Goal: Transaction & Acquisition: Subscribe to service/newsletter

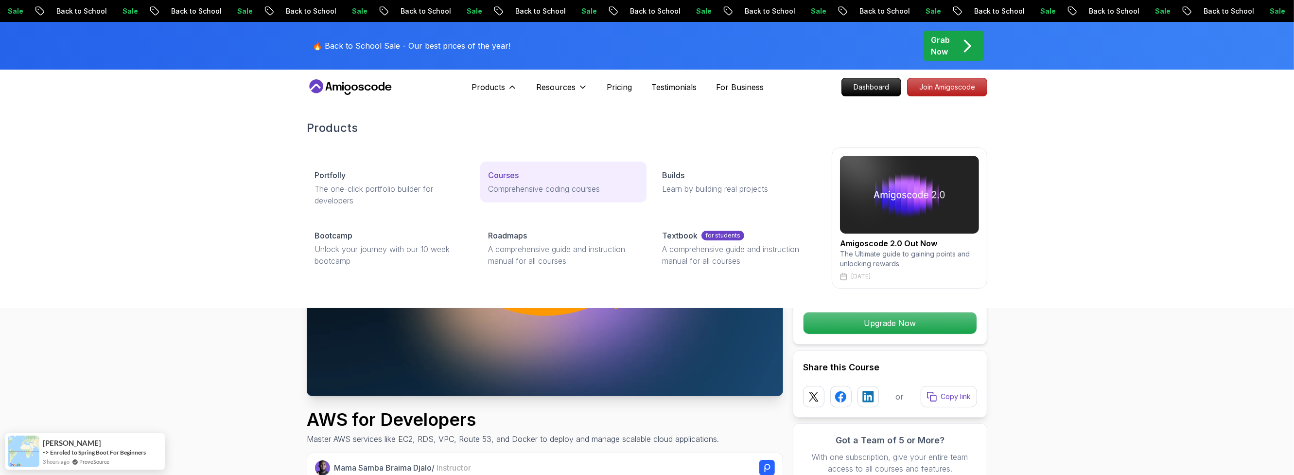
click at [522, 172] on div "Courses" at bounding box center [563, 175] width 150 height 12
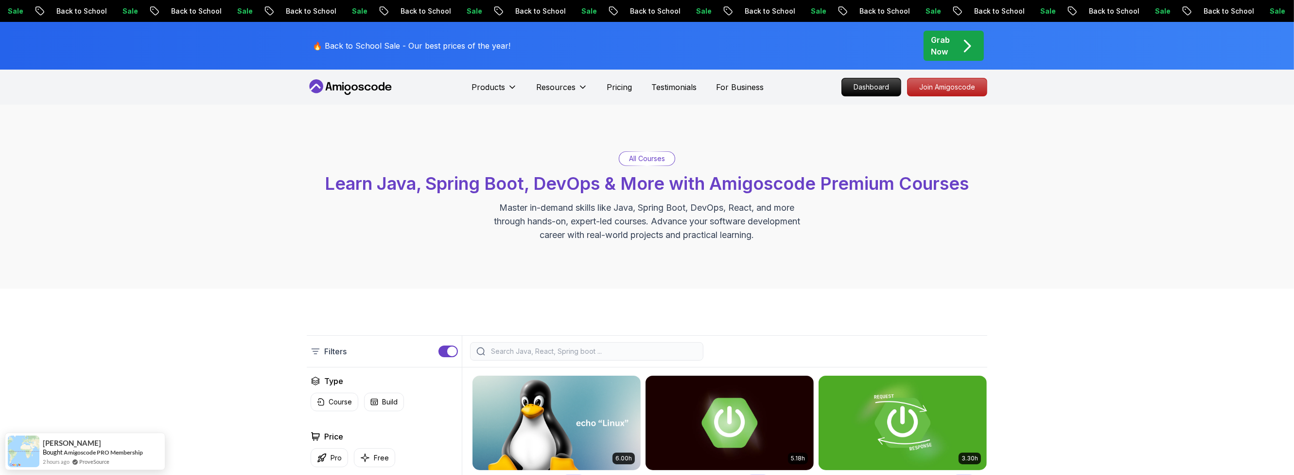
click at [534, 359] on div at bounding box center [586, 351] width 233 height 18
click at [534, 354] on input "search" at bounding box center [593, 351] width 208 height 10
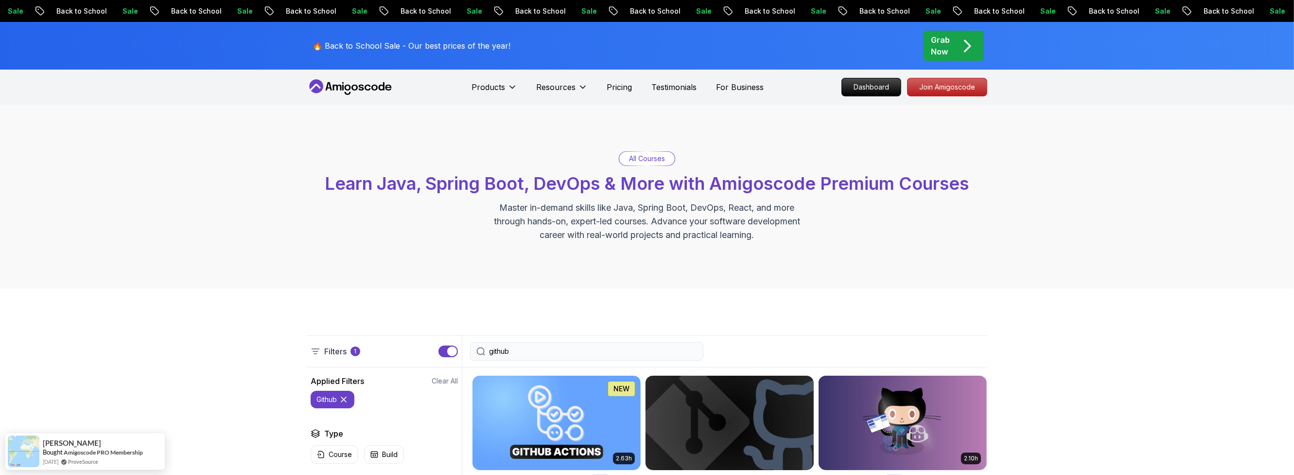
scroll to position [175, 0]
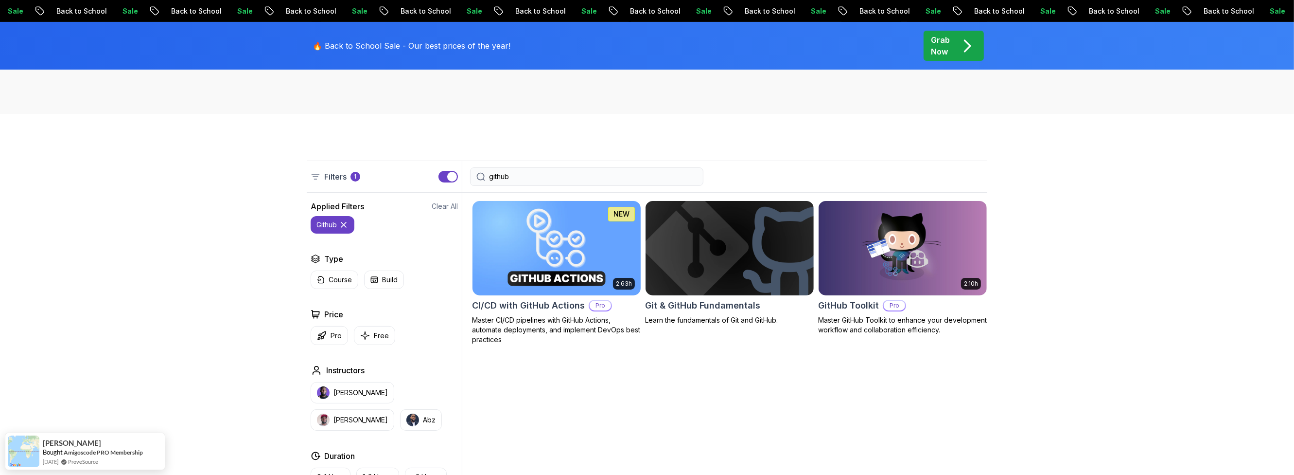
type input "github"
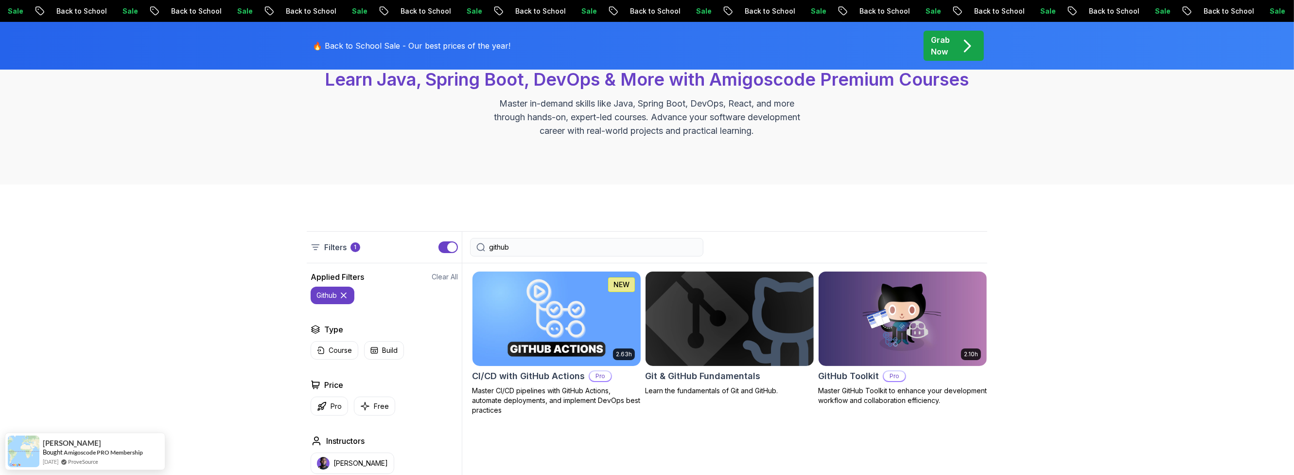
scroll to position [83, 0]
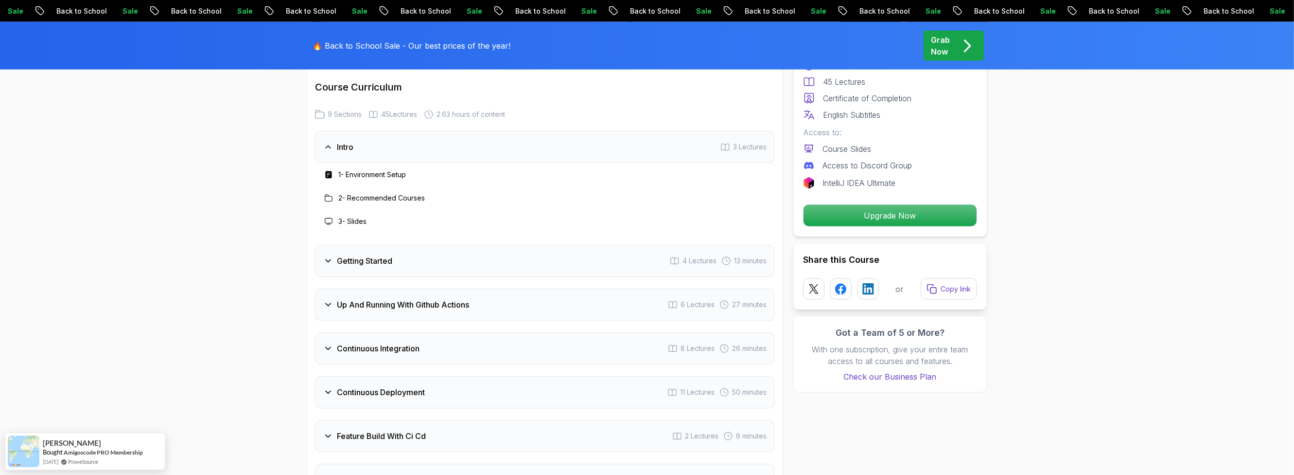
scroll to position [1751, 0]
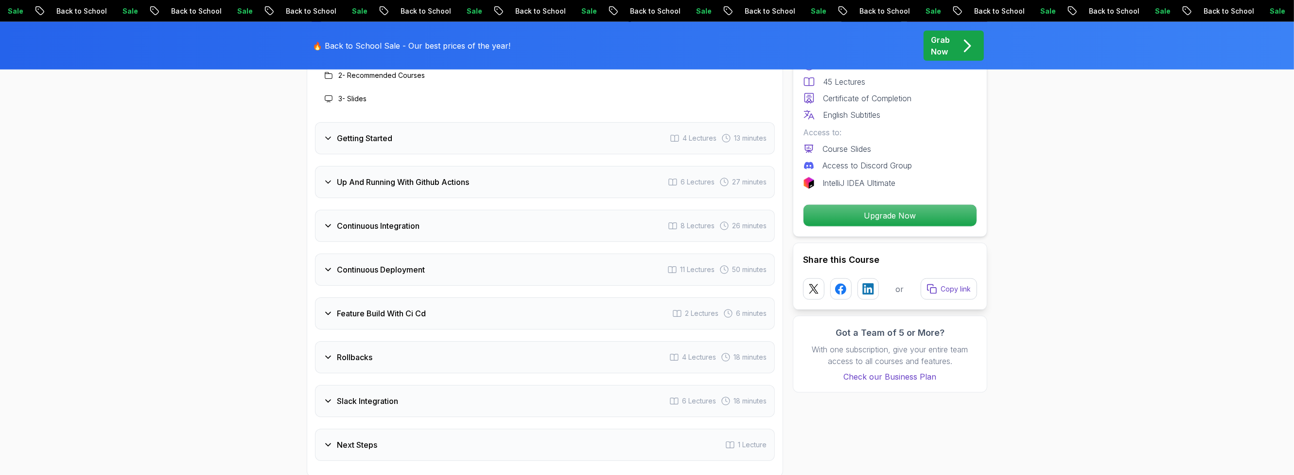
click at [399, 225] on h3 "Continuous Integration" at bounding box center [378, 226] width 83 height 12
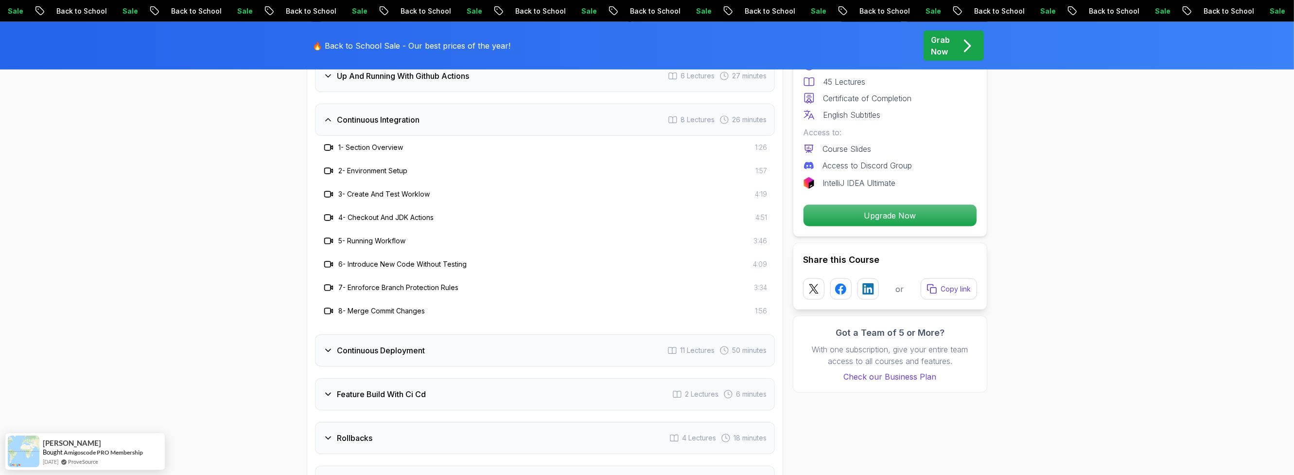
scroll to position [1867, 0]
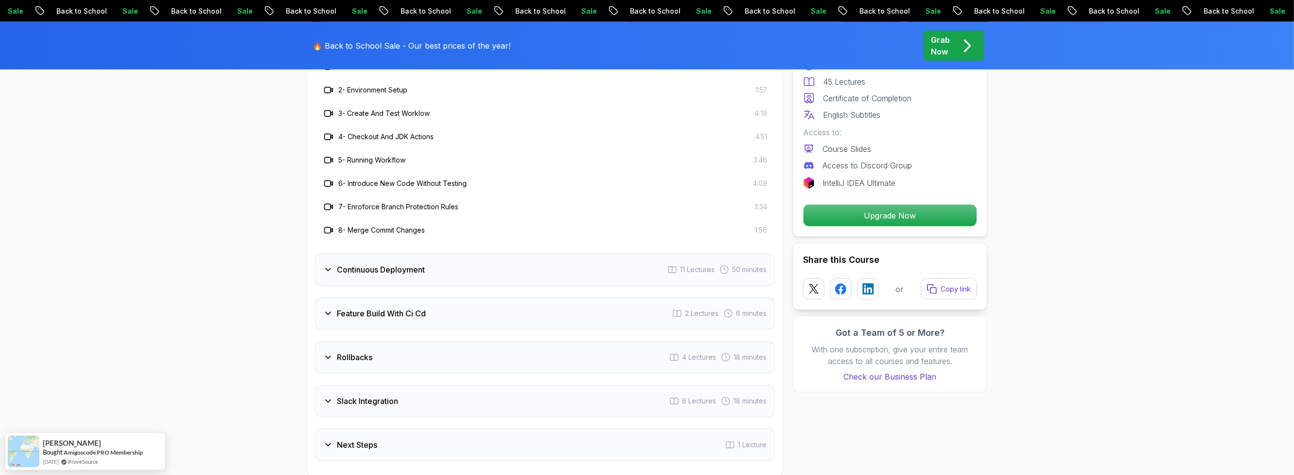
click at [408, 267] on h3 "Continuous Deployment" at bounding box center [381, 270] width 88 height 12
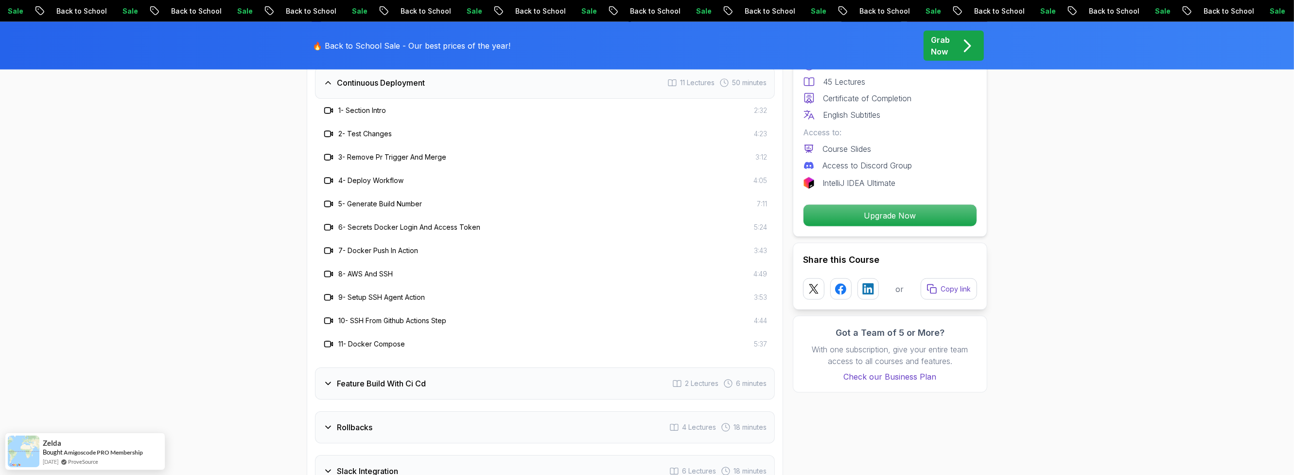
click at [407, 378] on h3 "Feature Build With Ci Cd" at bounding box center [381, 383] width 89 height 12
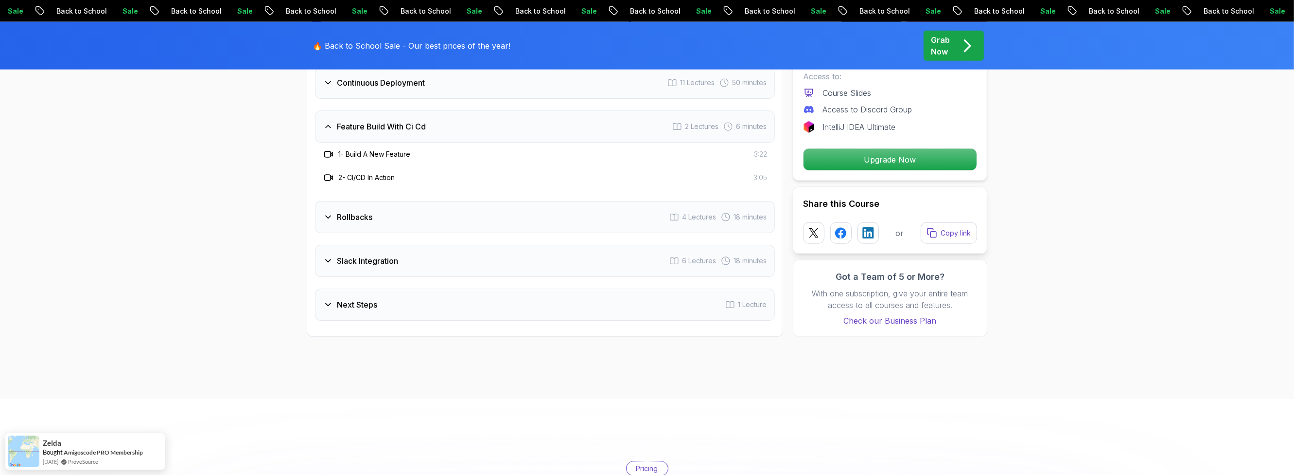
click at [390, 219] on div "Rollbacks 4 Lectures 18 minutes" at bounding box center [545, 217] width 460 height 32
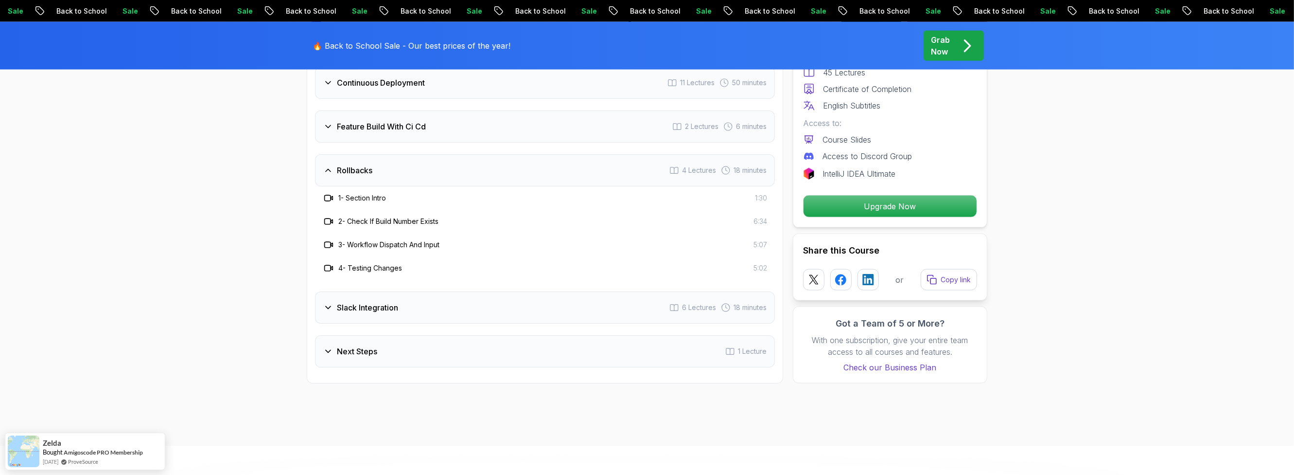
click at [406, 305] on div "Slack Integration 6 Lectures 18 minutes" at bounding box center [545, 307] width 460 height 32
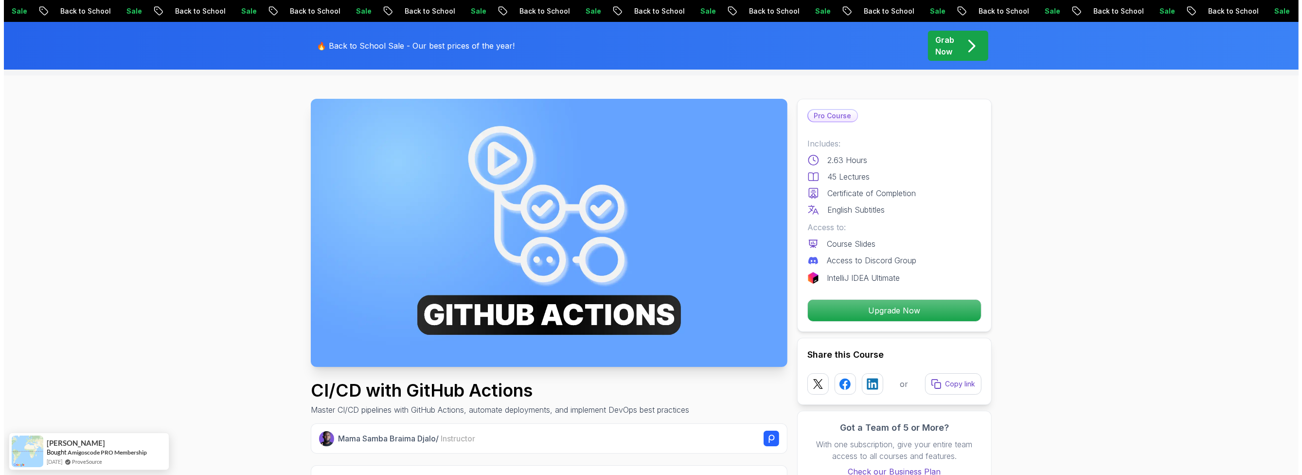
scroll to position [0, 0]
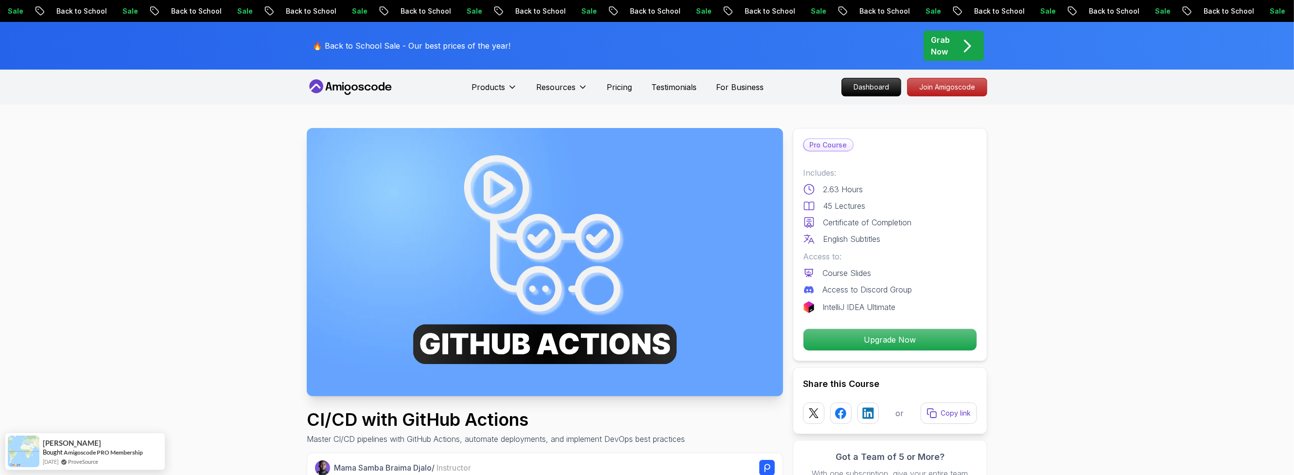
click at [370, 69] on div "🔥 Back to School Sale - Our best prices of the year! Grab Now" at bounding box center [647, 46] width 681 height 48
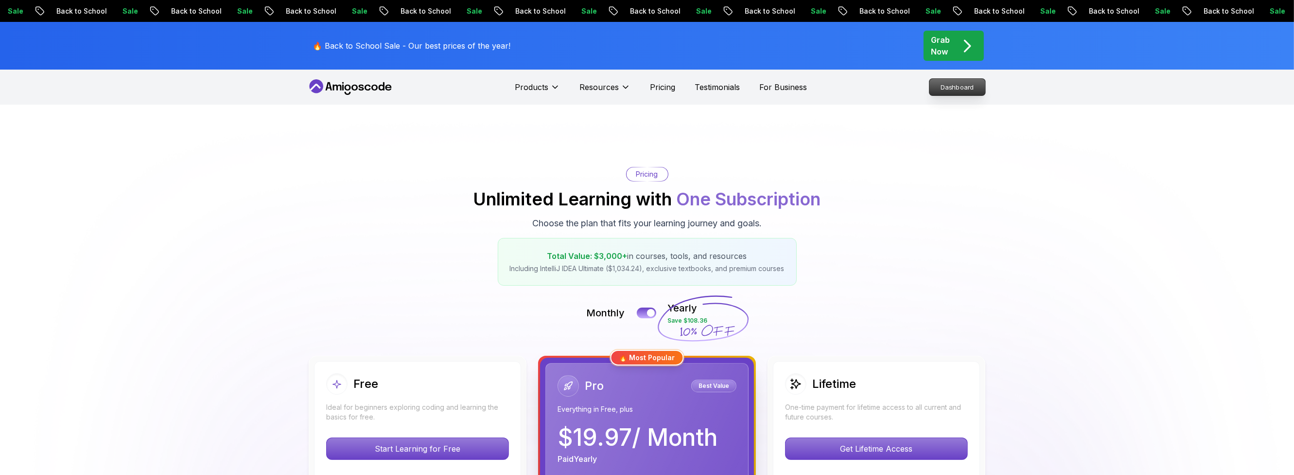
click at [945, 86] on p "Dashboard" at bounding box center [958, 87] width 56 height 17
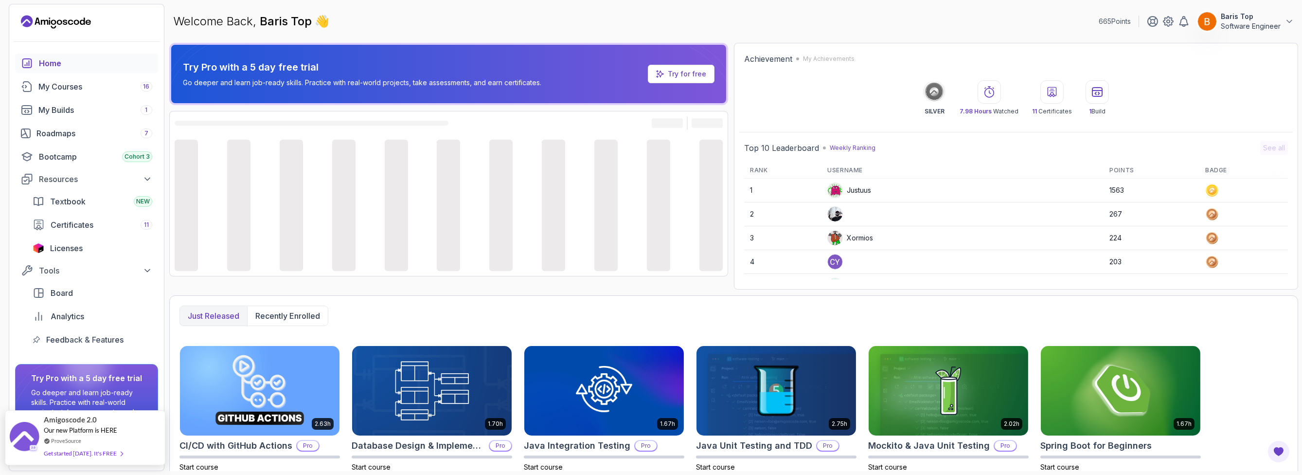
click at [104, 452] on div "Get started today. It's FREE" at bounding box center [83, 452] width 79 height 11
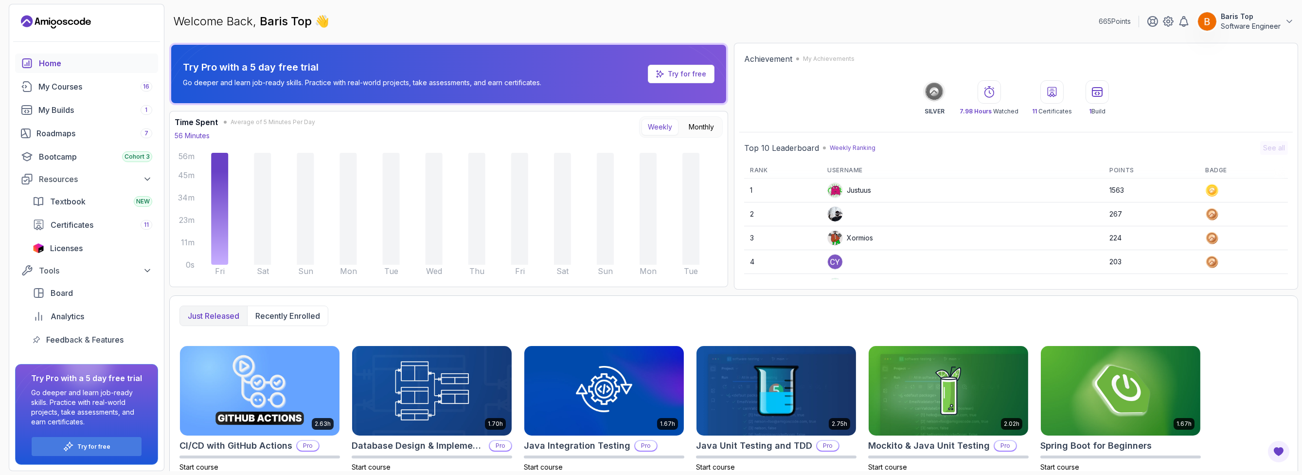
click at [686, 71] on p "Try for free" at bounding box center [687, 74] width 38 height 10
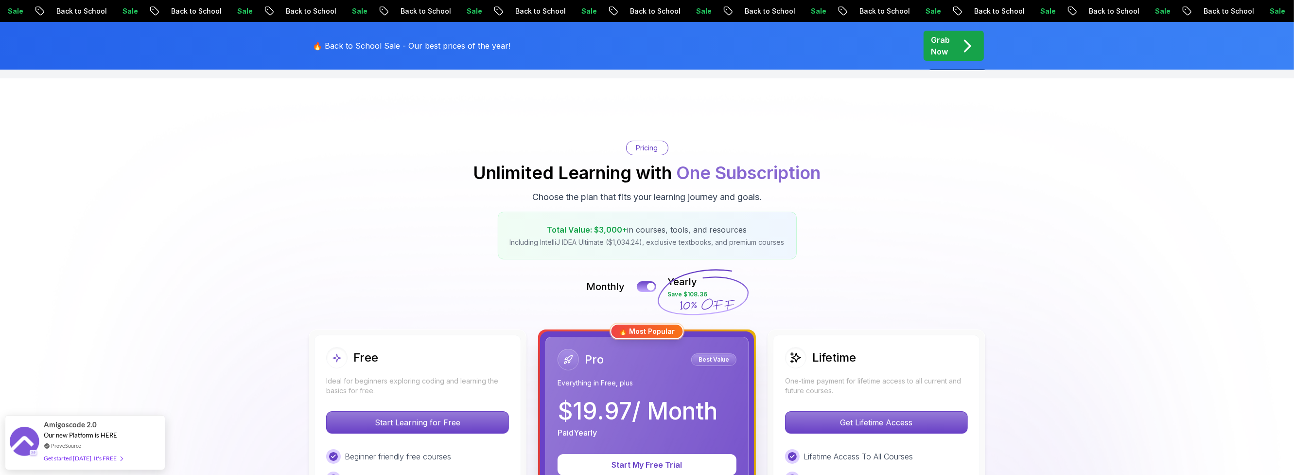
scroll to position [175, 0]
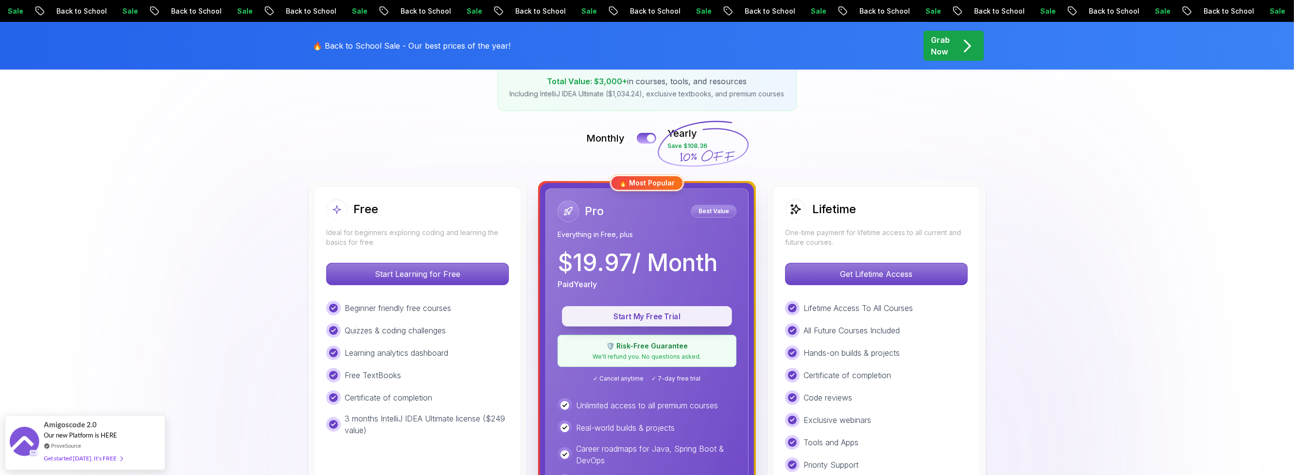
click at [660, 317] on p "Start My Free Trial" at bounding box center [647, 316] width 148 height 11
